Goal: Information Seeking & Learning: Learn about a topic

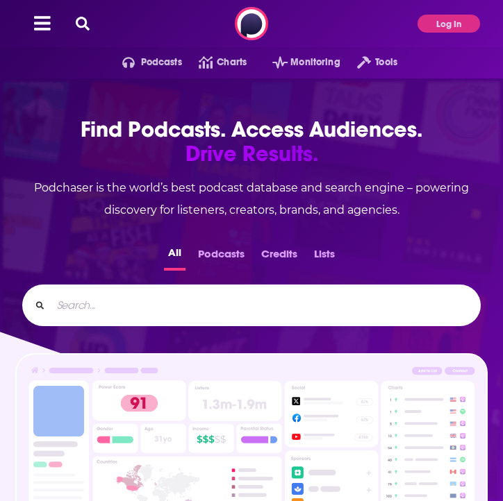
click at [87, 19] on icon at bounding box center [83, 24] width 14 height 14
click at [66, 297] on input "Search..." at bounding box center [259, 305] width 417 height 22
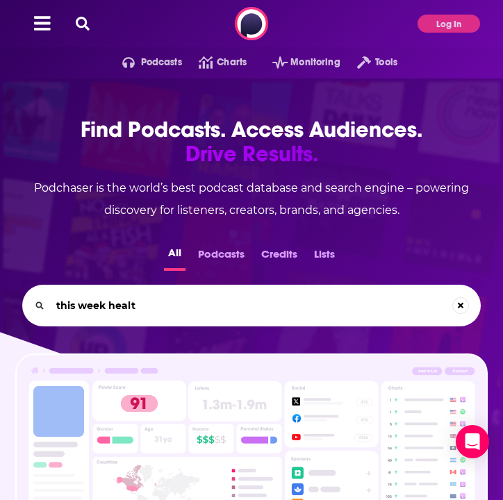
type input "this week health"
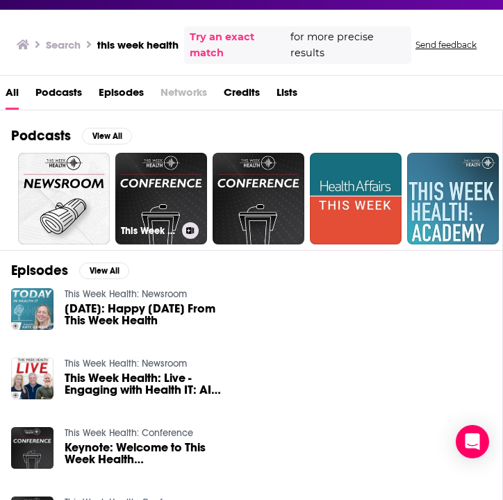
scroll to position [76, 0]
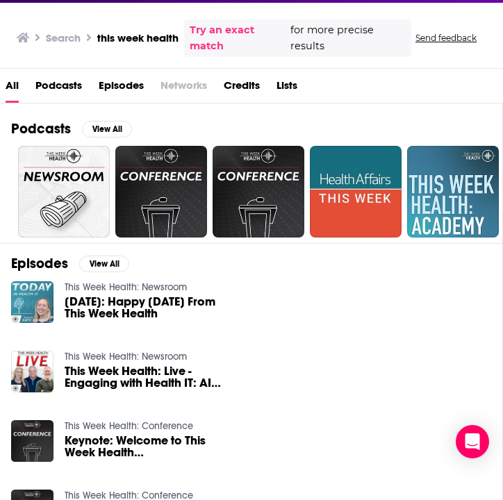
click at [47, 85] on span "Podcasts" at bounding box center [58, 88] width 47 height 28
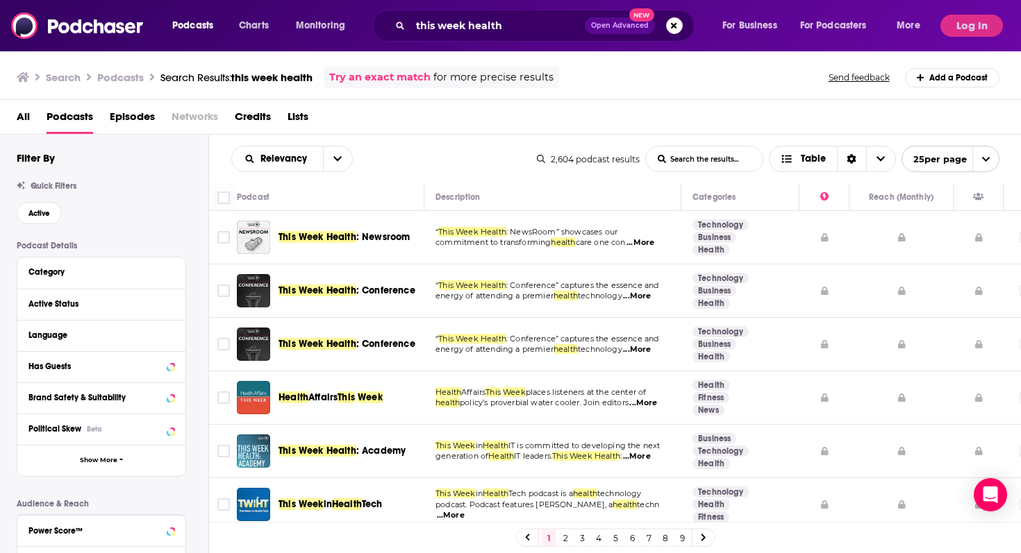
click at [314, 234] on span "This Week Health" at bounding box center [317, 237] width 78 height 12
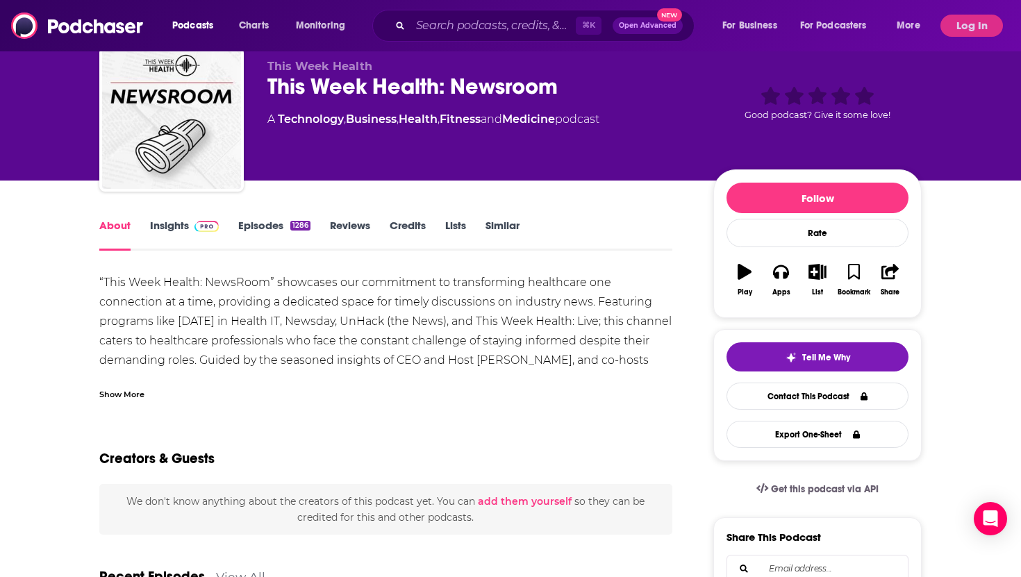
scroll to position [53, 0]
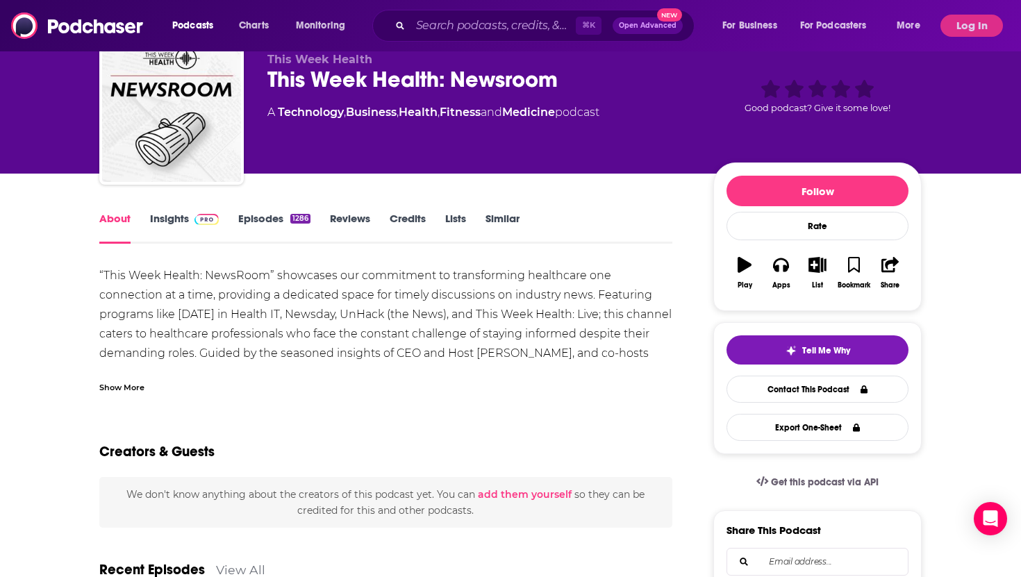
click at [169, 222] on link "Insights" at bounding box center [184, 228] width 69 height 32
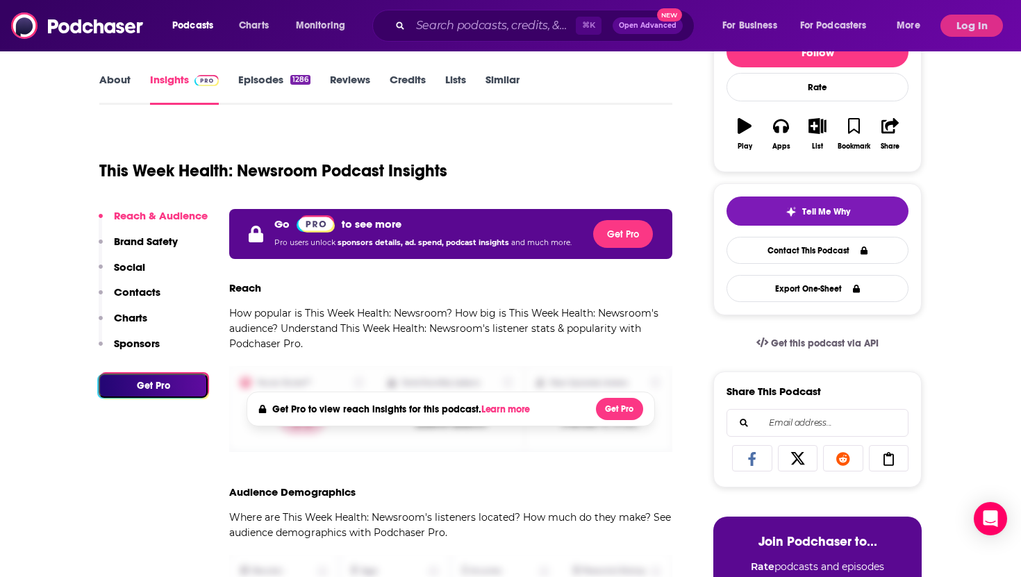
scroll to position [192, 0]
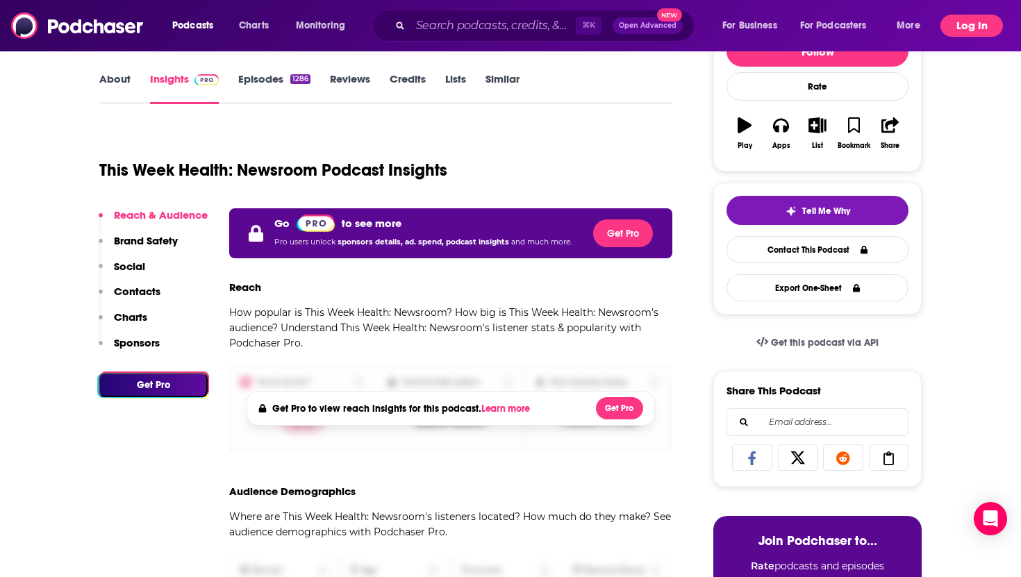
click at [502, 28] on button "Log In" at bounding box center [971, 26] width 62 height 22
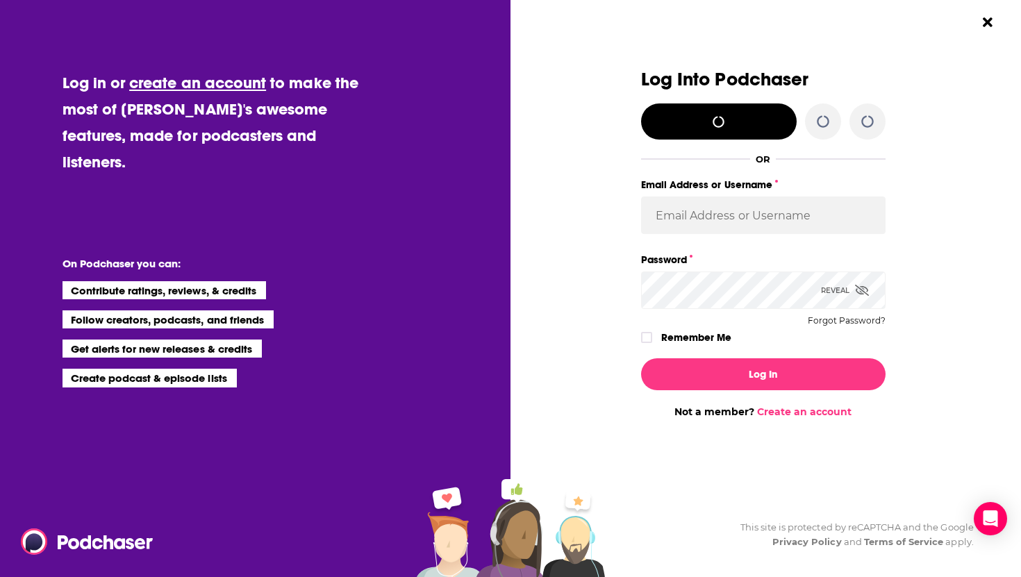
scroll to position [0, 0]
type input "solcomms"
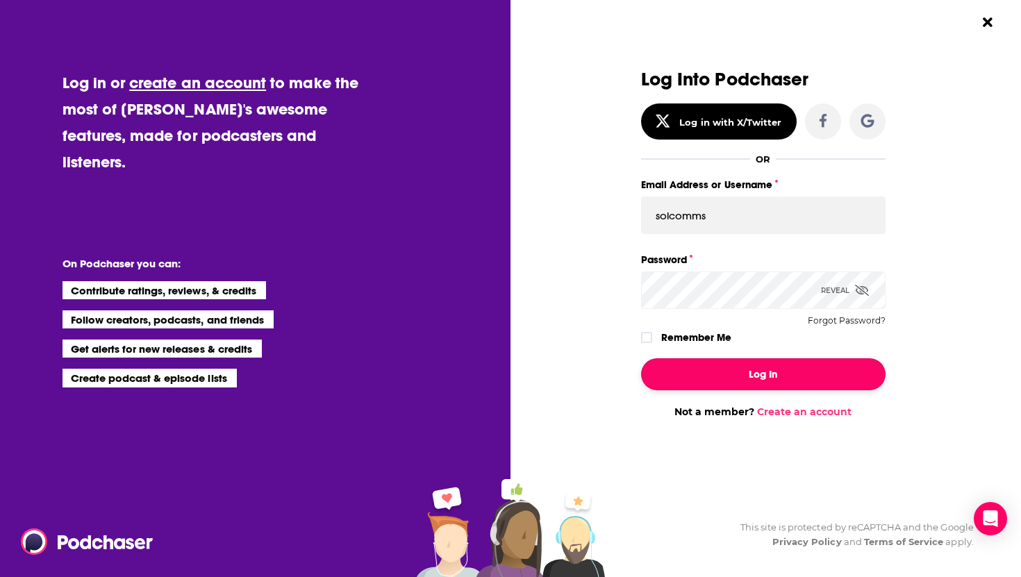
click at [502, 368] on button "Log In" at bounding box center [763, 374] width 244 height 32
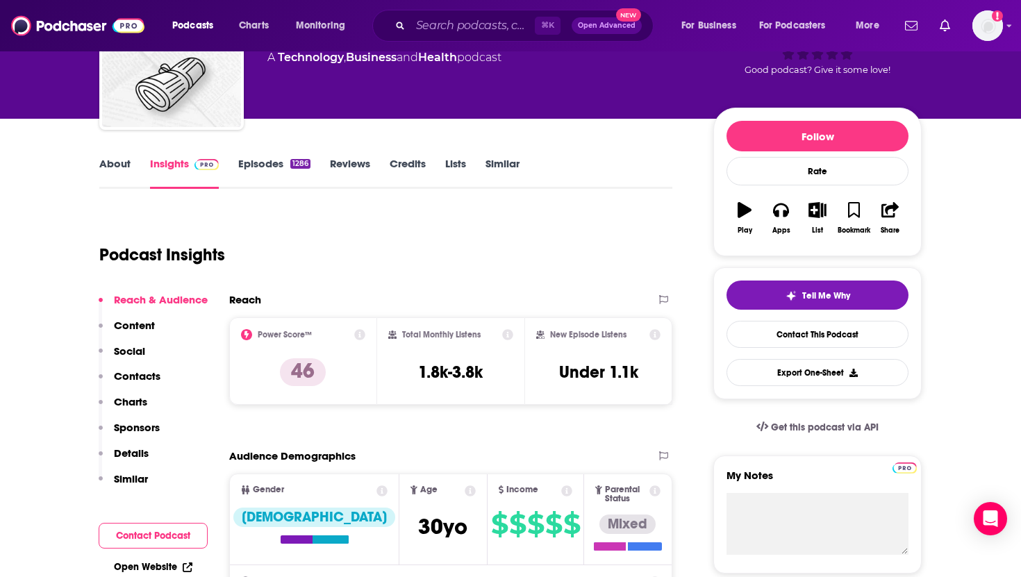
scroll to position [92, 0]
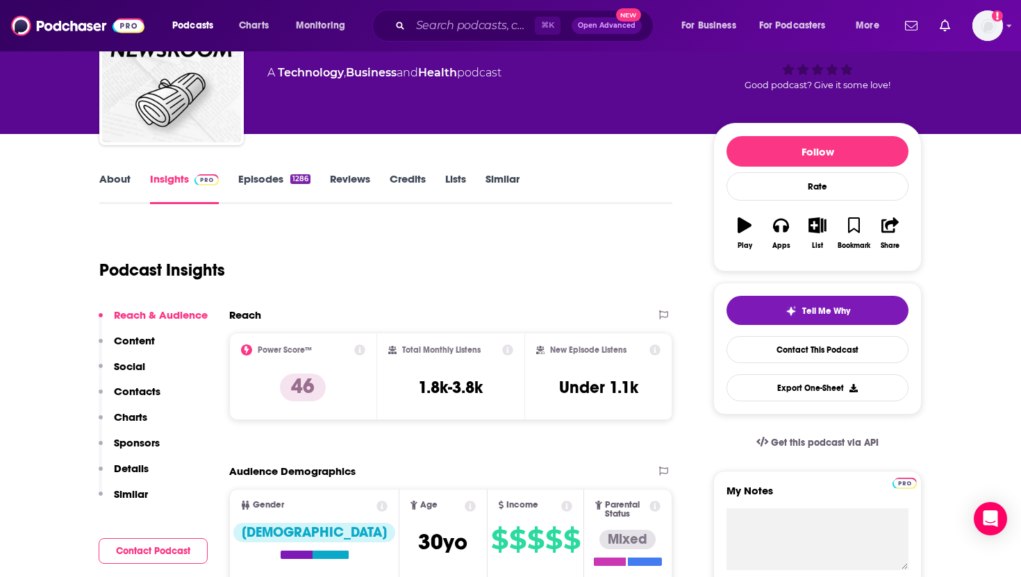
click at [105, 172] on link "About" at bounding box center [114, 188] width 31 height 32
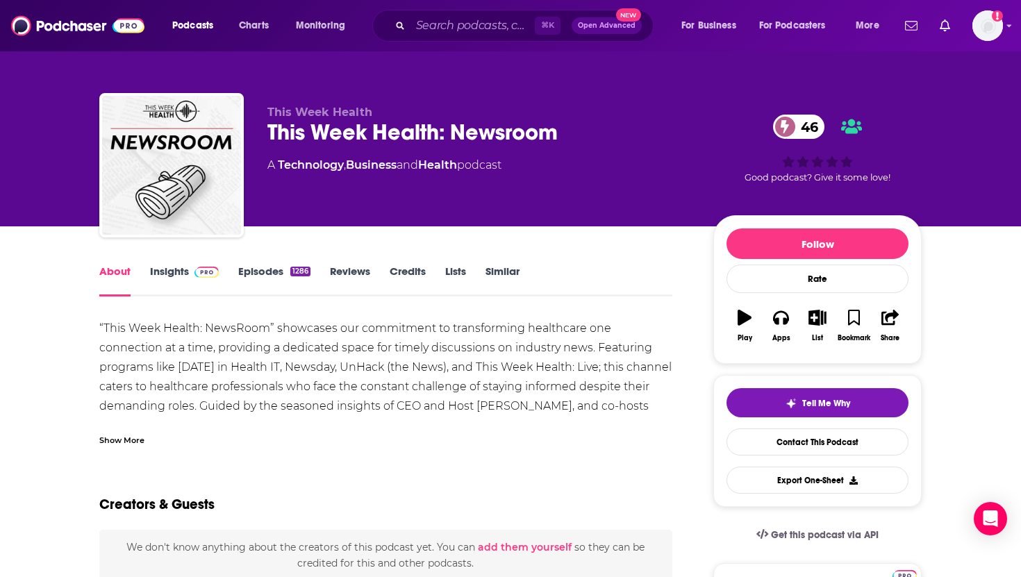
scroll to position [35, 0]
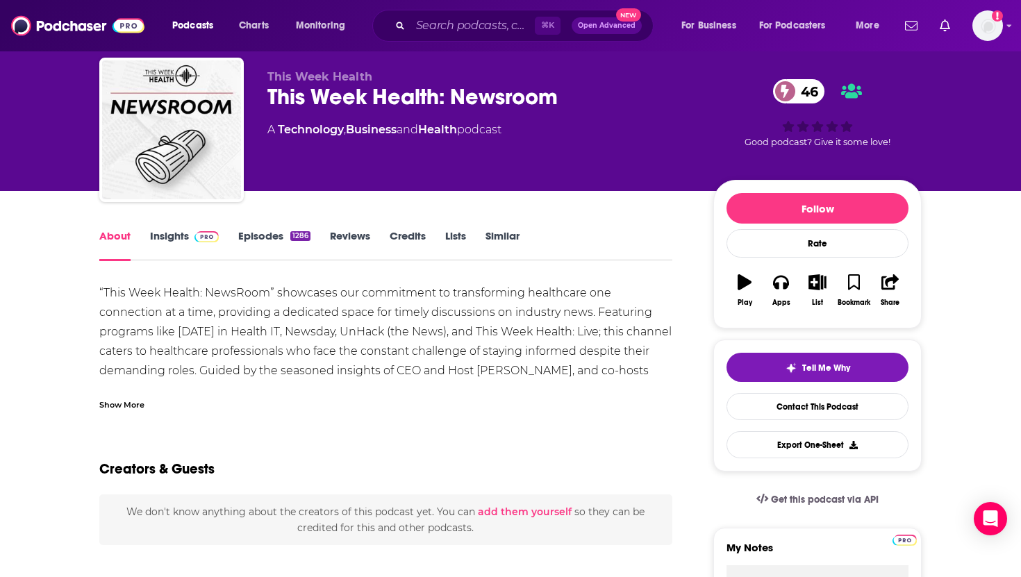
click at [166, 243] on link "Insights" at bounding box center [184, 245] width 69 height 32
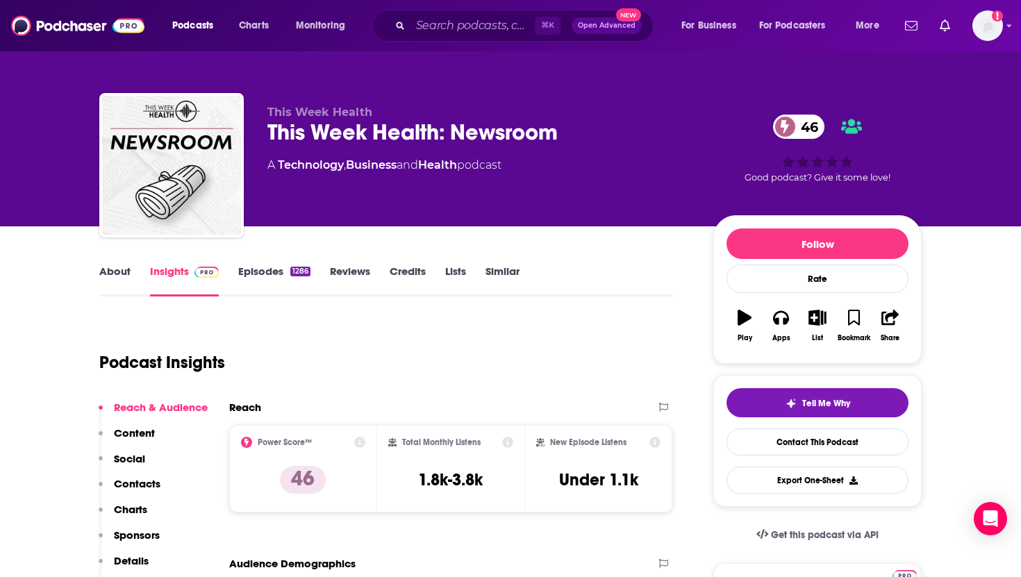
click at [270, 272] on link "Episodes 1286" at bounding box center [274, 281] width 72 height 32
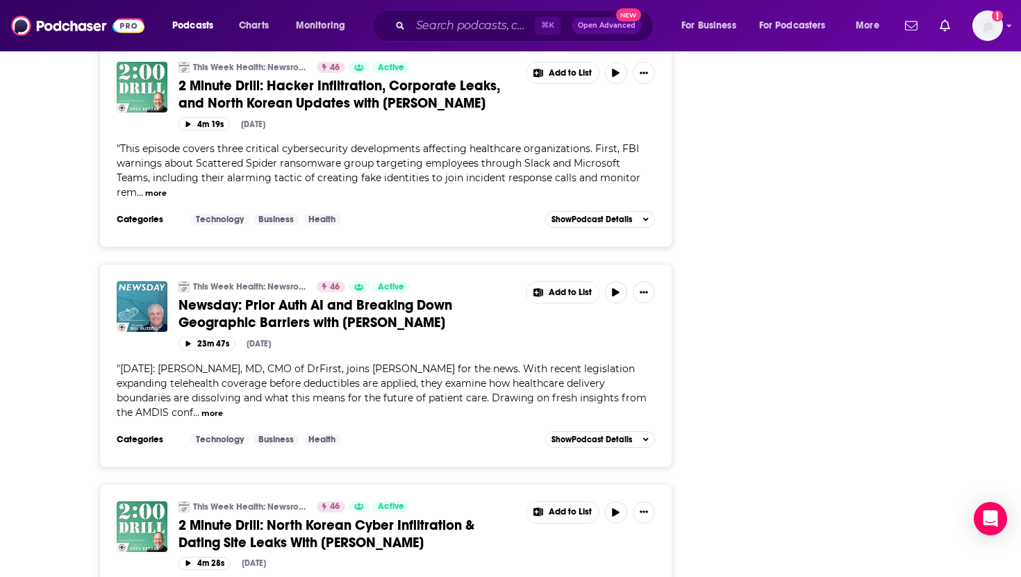
scroll to position [2088, 0]
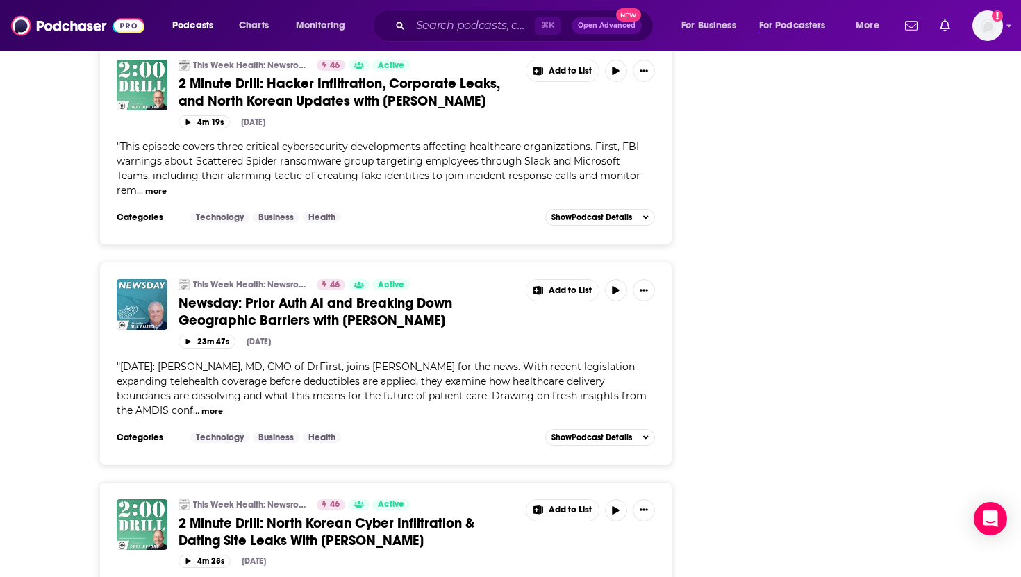
drag, startPoint x: 419, startPoint y: 293, endPoint x: 343, endPoint y: 274, distance: 78.0
click at [343, 279] on div "This Week Health: Newsroom 46 Active Newsday: Prior Auth AI and Breaking Down G…" at bounding box center [416, 313] width 476 height 69
copy div "[PERSON_NAME] Add to List 23m 47s [DATE]"
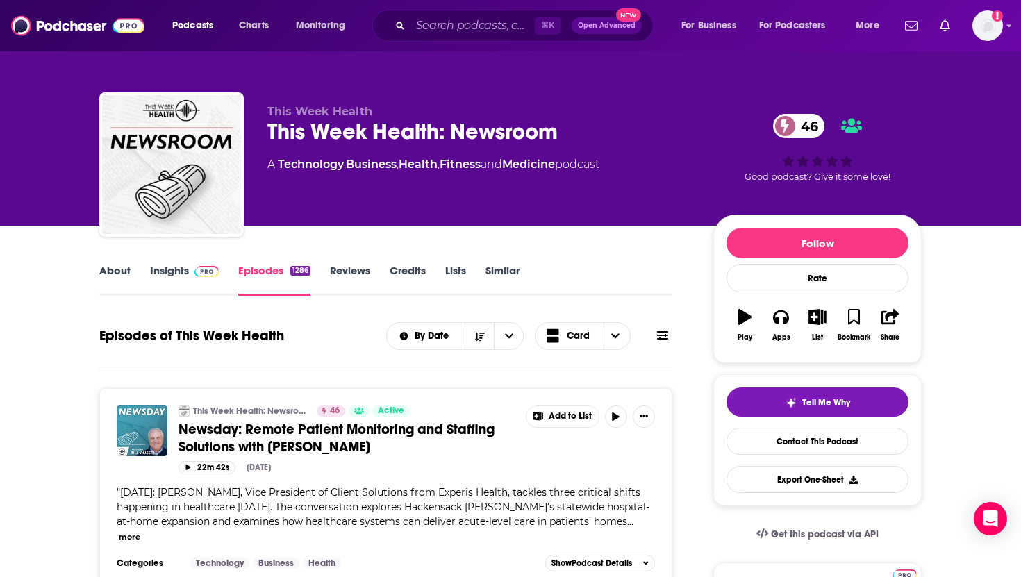
scroll to position [0, 0]
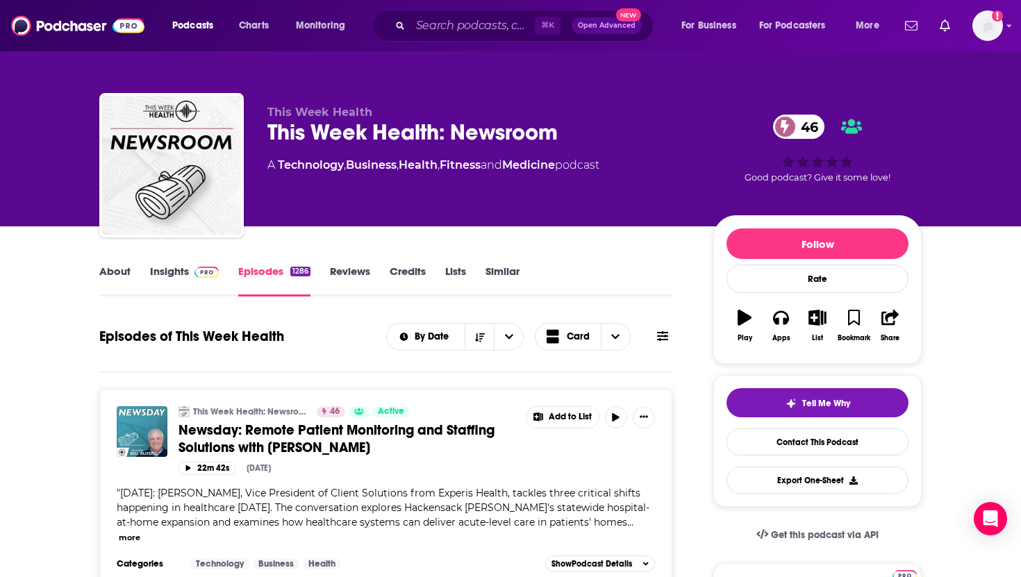
click at [161, 269] on link "Insights" at bounding box center [184, 281] width 69 height 32
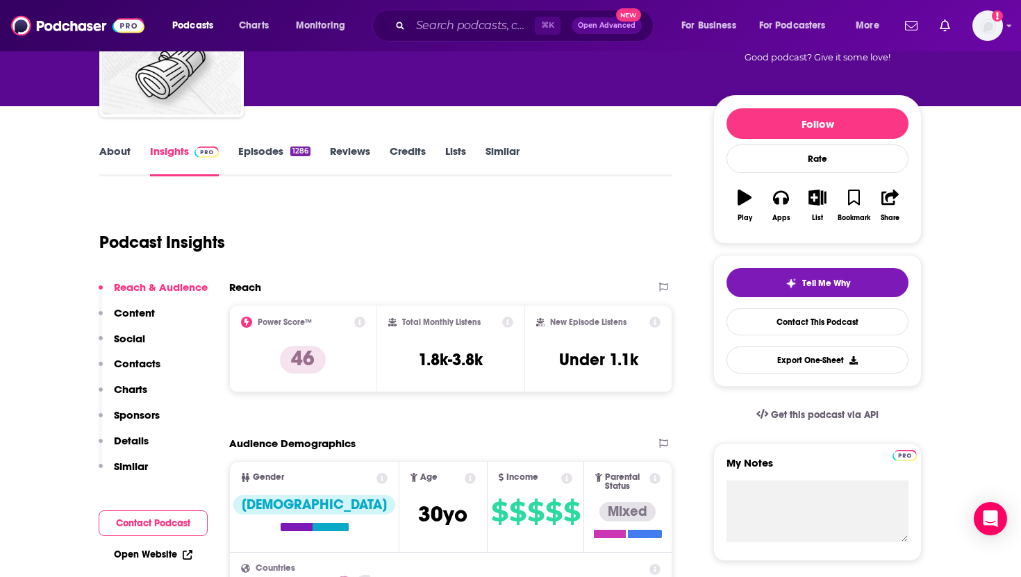
scroll to position [156, 0]
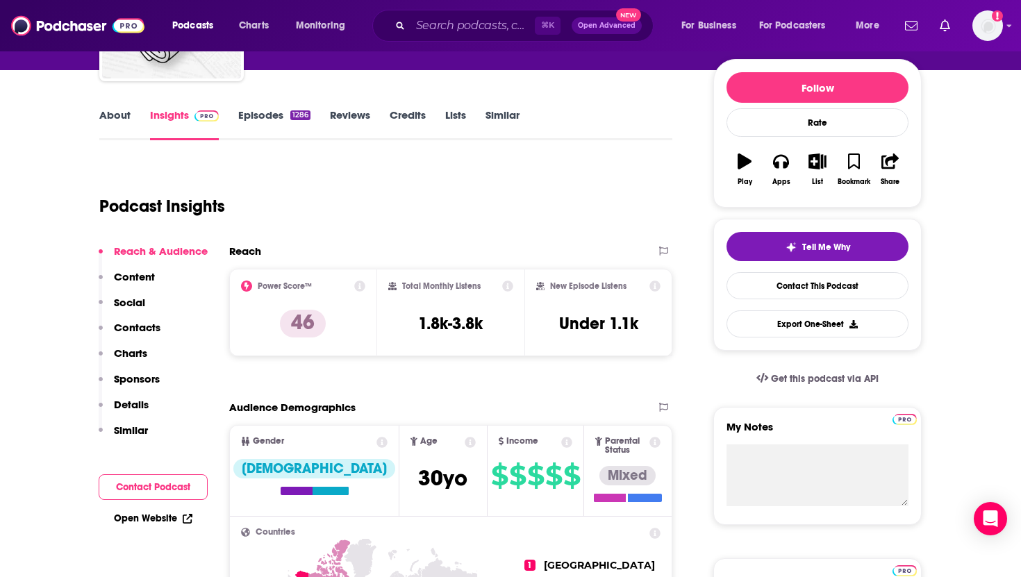
click at [260, 117] on link "Episodes 1286" at bounding box center [274, 124] width 72 height 32
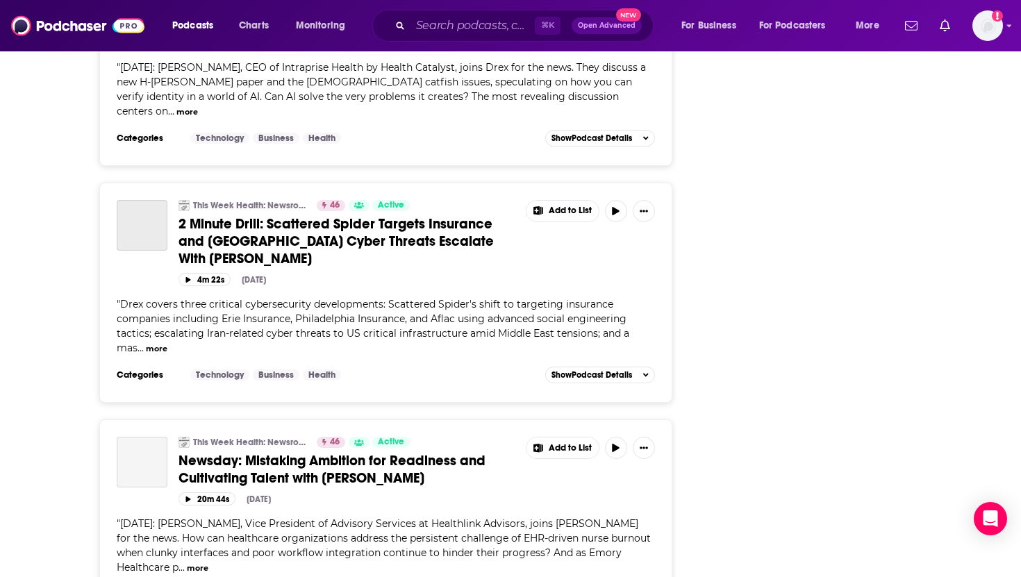
scroll to position [5225, 0]
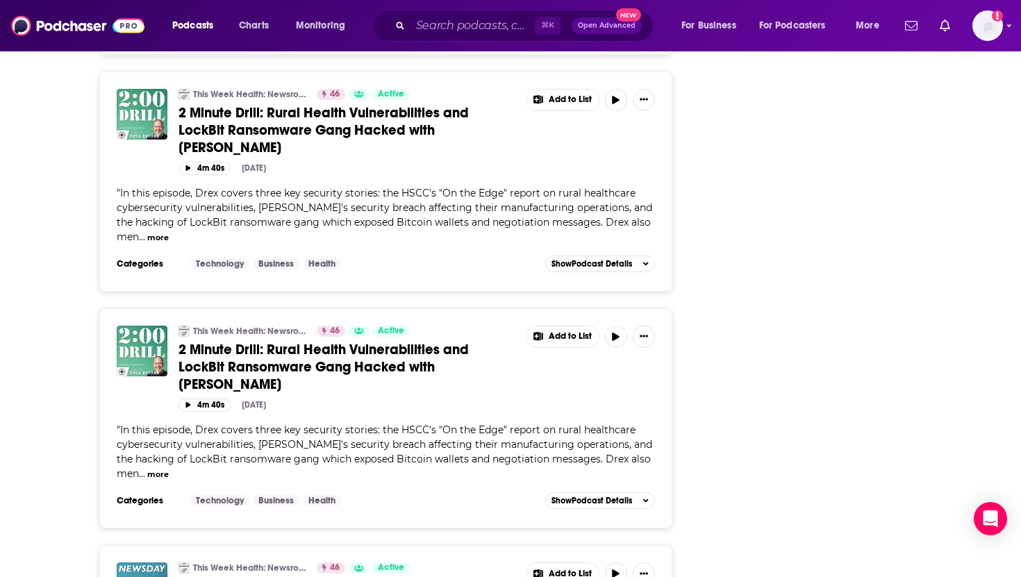
scroll to position [10585, 0]
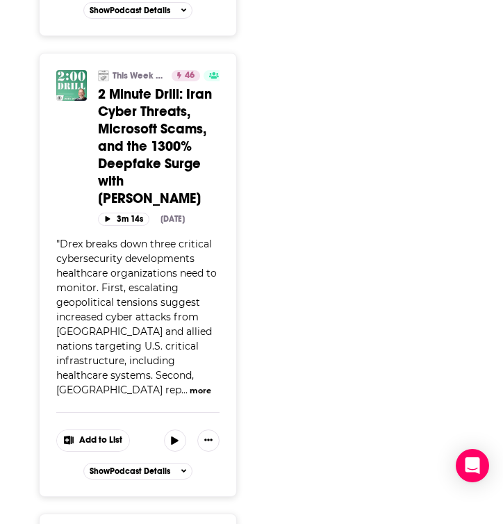
scroll to position [0, 0]
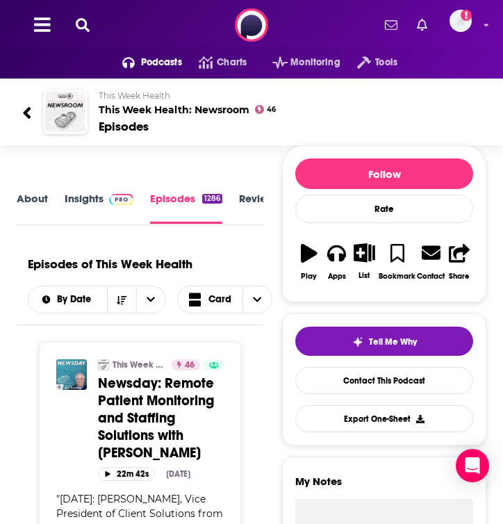
click at [44, 199] on link "About" at bounding box center [32, 208] width 31 height 32
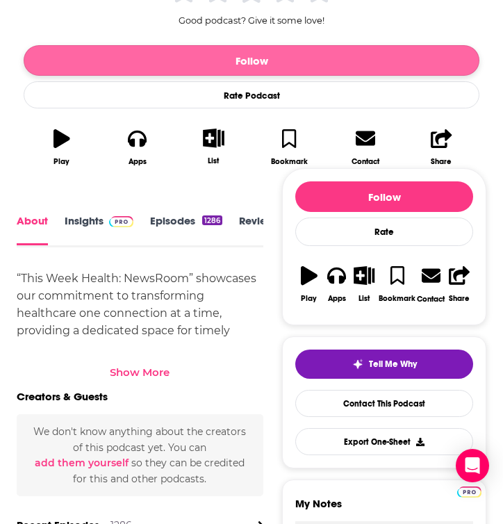
scroll to position [346, 0]
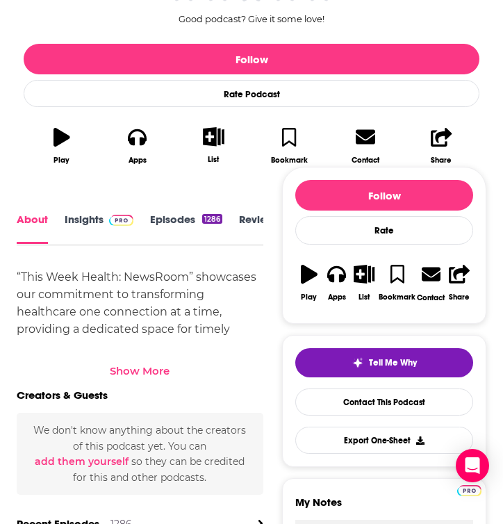
click at [138, 361] on div "Show More" at bounding box center [140, 366] width 247 height 24
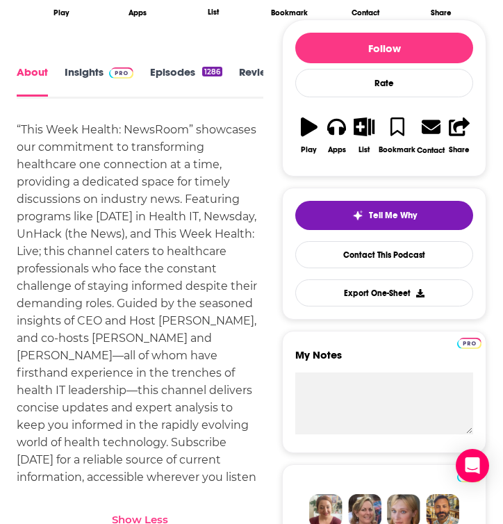
scroll to position [468, 0]
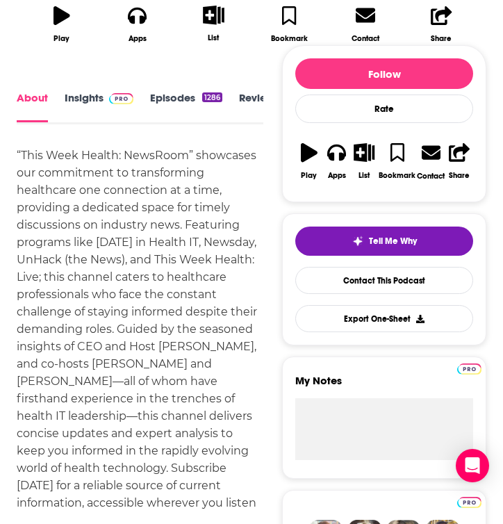
click at [165, 96] on link "Episodes 1286" at bounding box center [186, 107] width 72 height 31
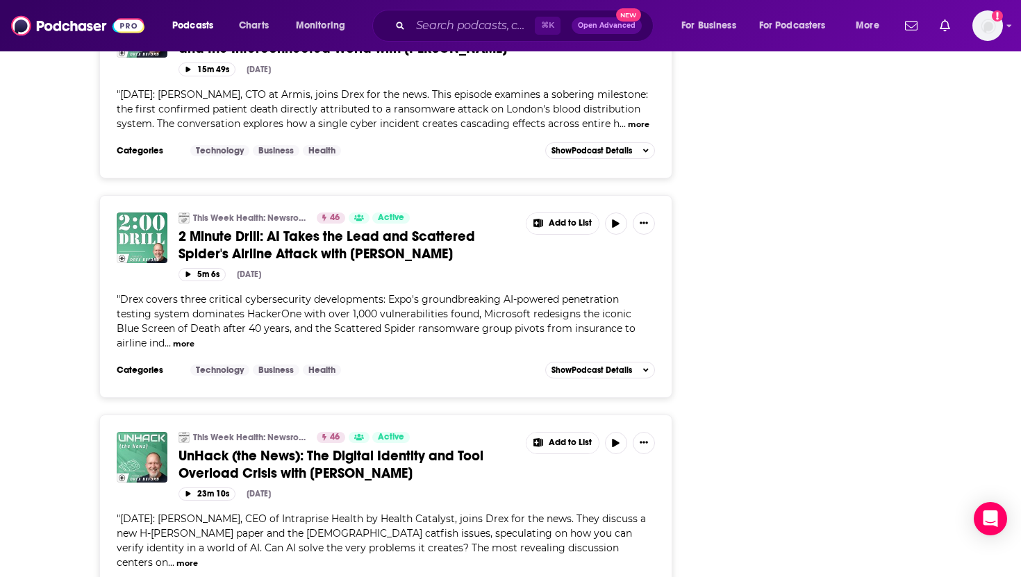
scroll to position [5225, 0]
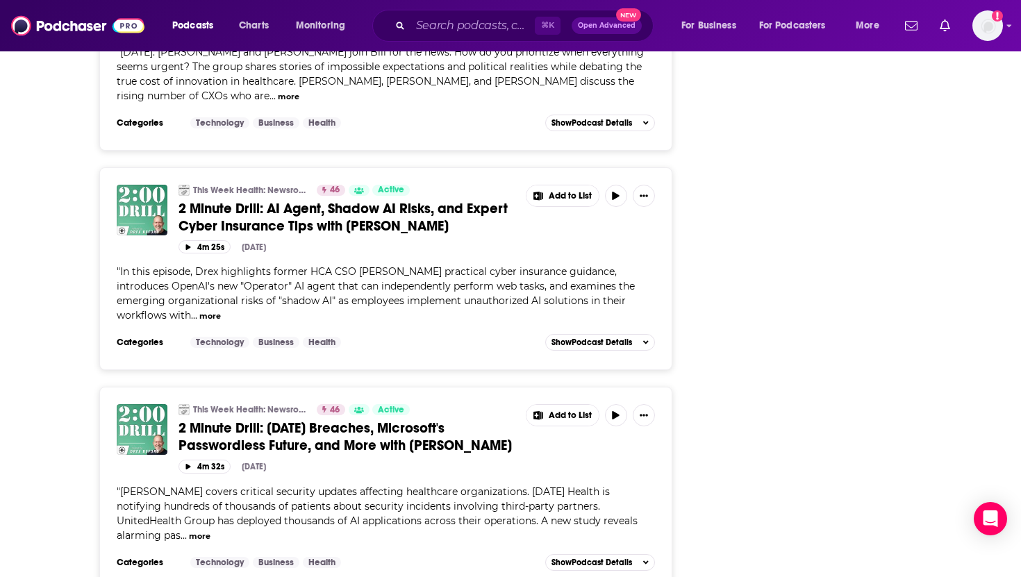
scroll to position [10585, 0]
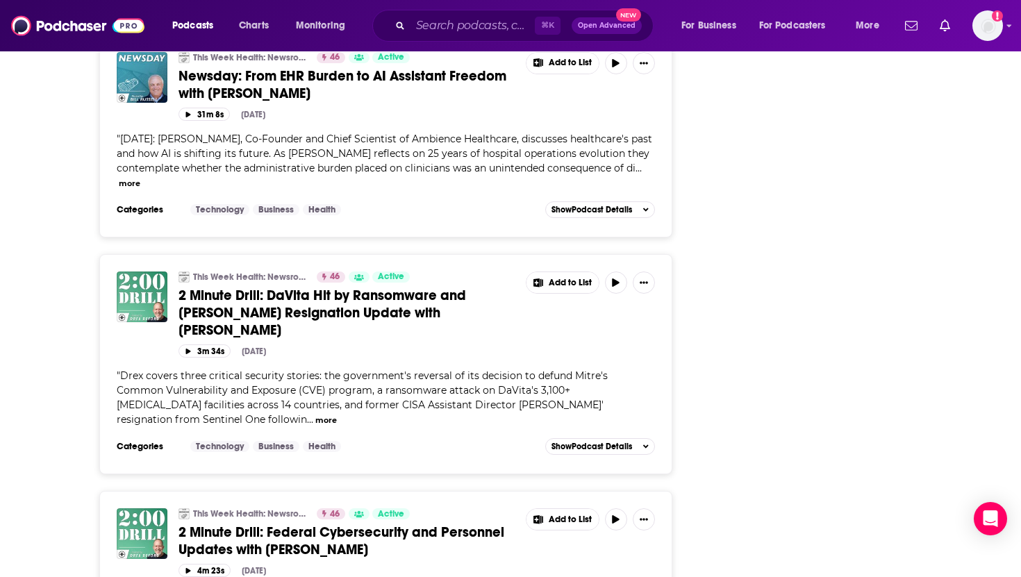
scroll to position [12463, 0]
